Goal: Find specific page/section: Find specific page/section

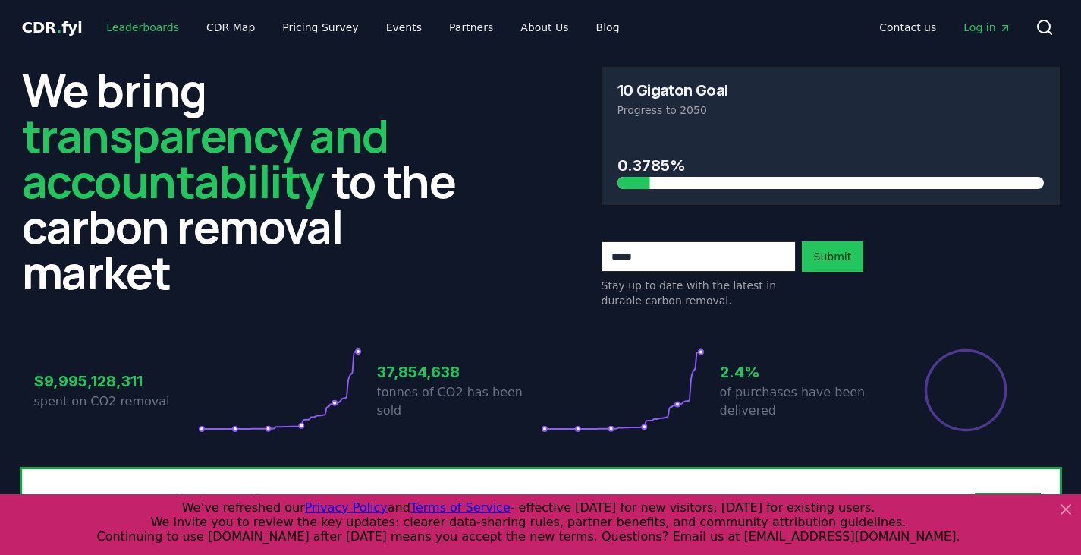
click at [156, 24] on link "Leaderboards" at bounding box center [142, 27] width 97 height 27
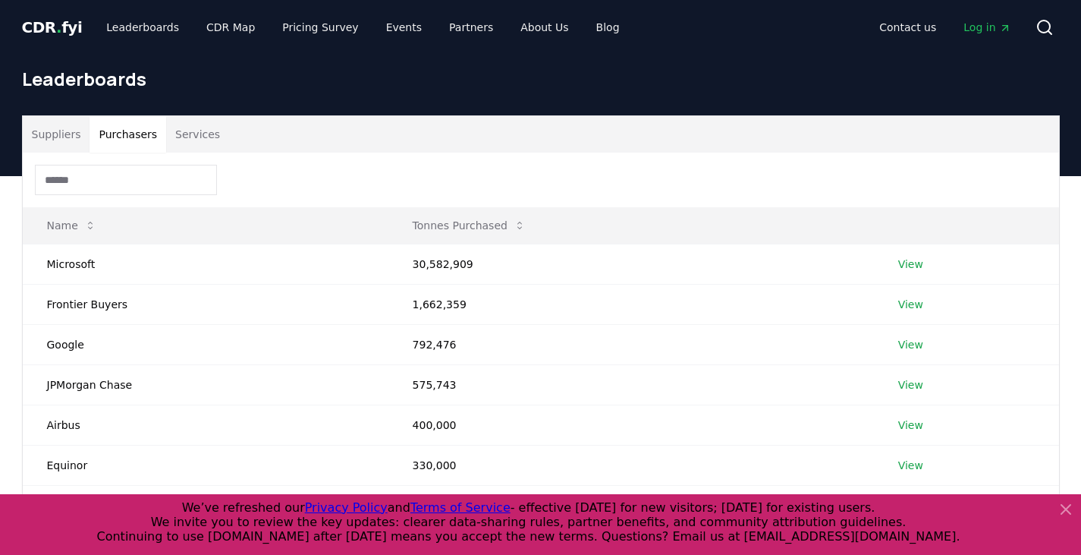
click at [137, 137] on button "Purchasers" at bounding box center [128, 134] width 77 height 36
click at [193, 140] on button "Services" at bounding box center [197, 134] width 63 height 36
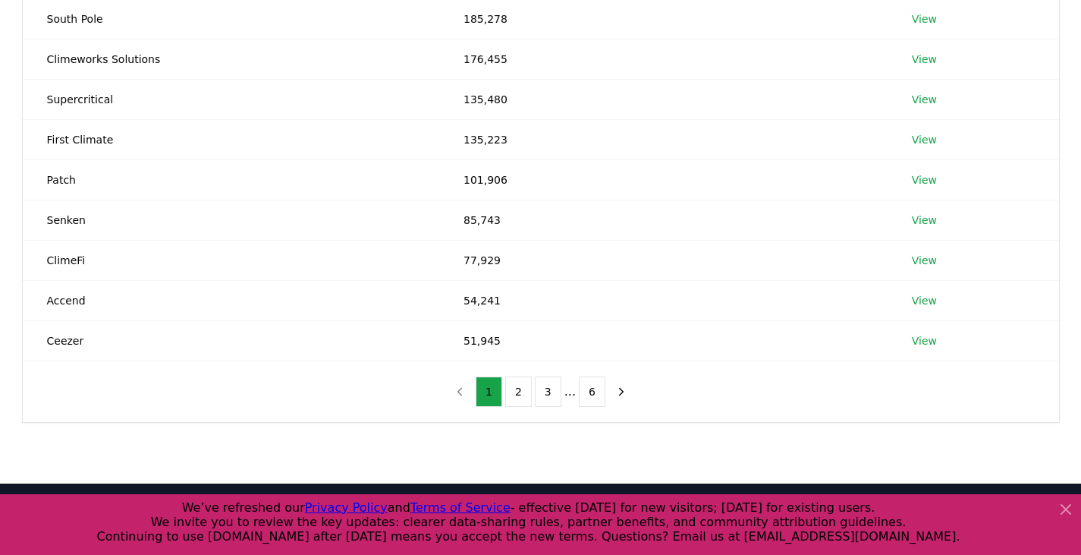
scroll to position [303, 0]
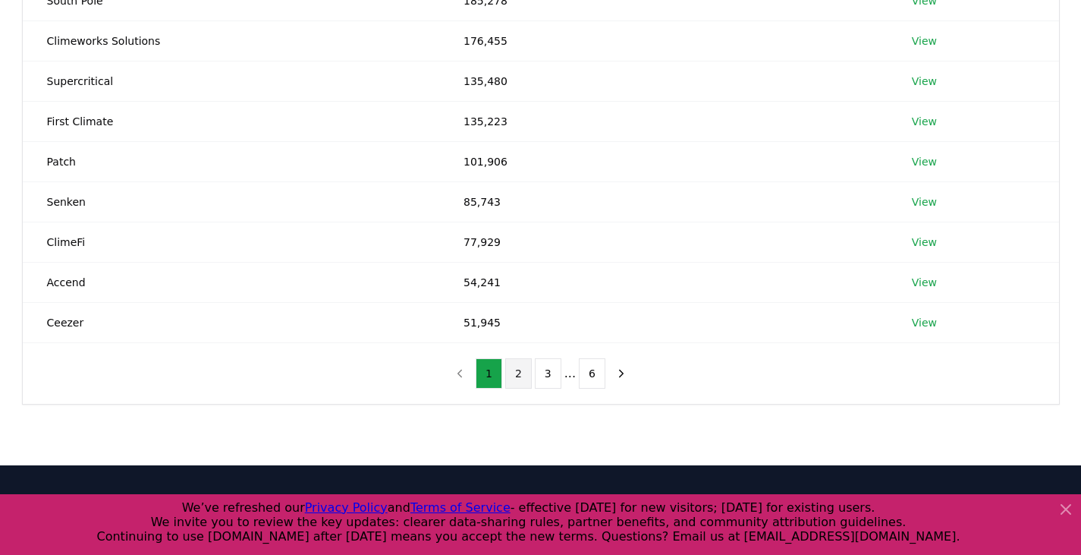
click at [514, 369] on button "2" at bounding box center [518, 373] width 27 height 30
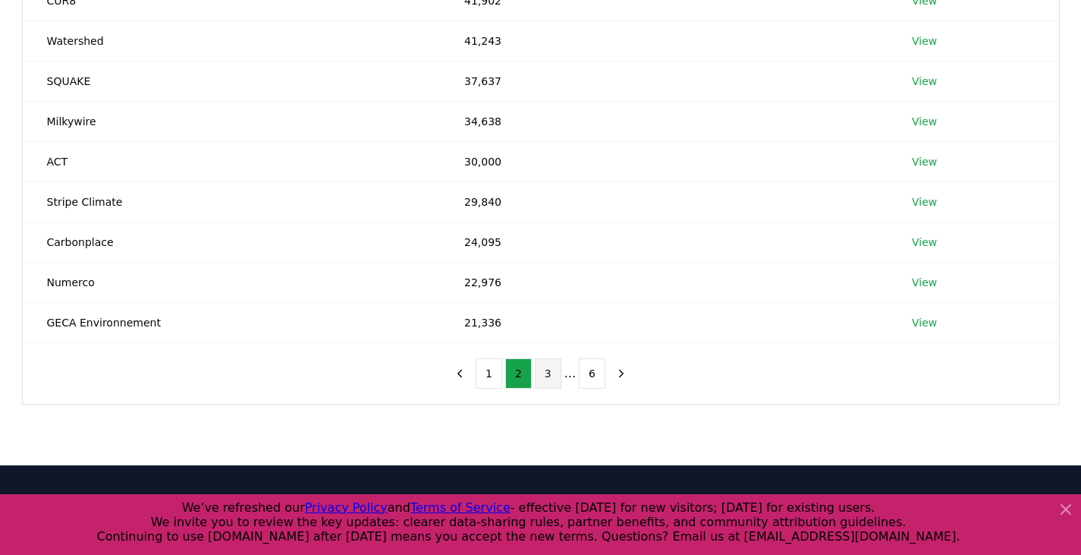
click at [542, 369] on button "3" at bounding box center [548, 373] width 27 height 30
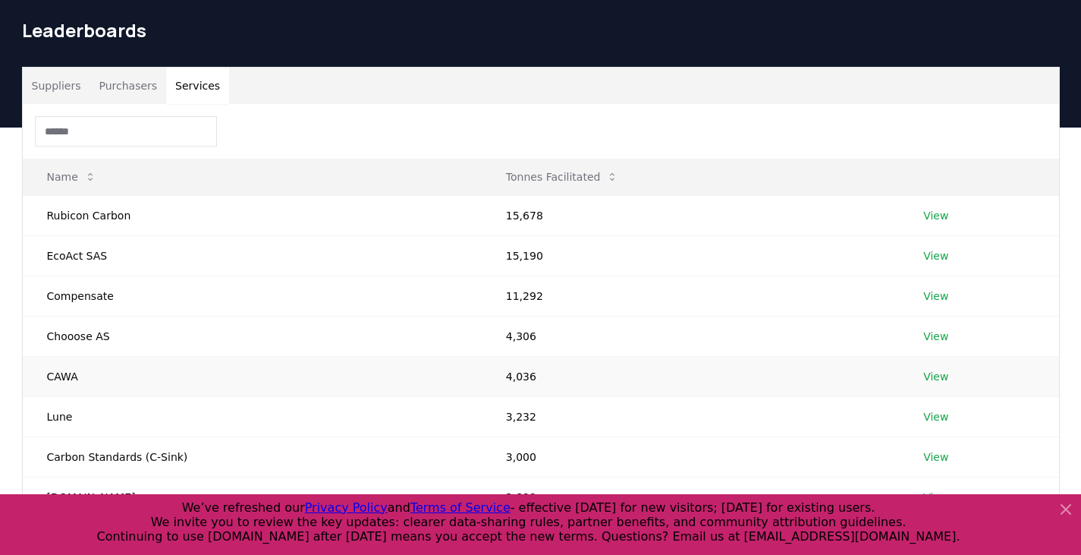
scroll to position [0, 0]
